Goal: Transaction & Acquisition: Purchase product/service

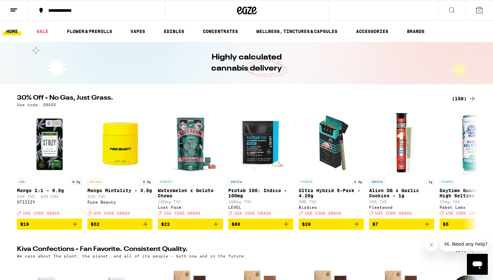
click at [461, 96] on div "(158)" at bounding box center [464, 99] width 24 height 8
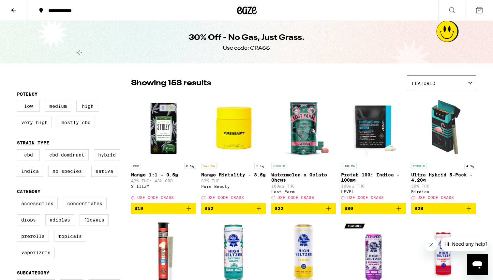
click at [93, 225] on label "Flowers" at bounding box center [94, 219] width 29 height 11
click at [19, 199] on input "Flowers" at bounding box center [18, 199] width 0 height 0
checkbox input "true"
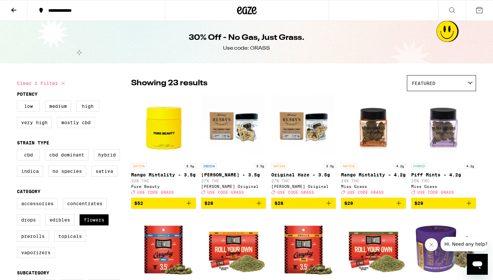
click at [14, 8] on icon at bounding box center [14, 10] width 8 height 8
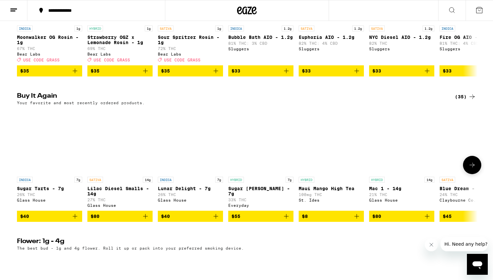
scroll to position [601, 0]
